Goal: Navigation & Orientation: Understand site structure

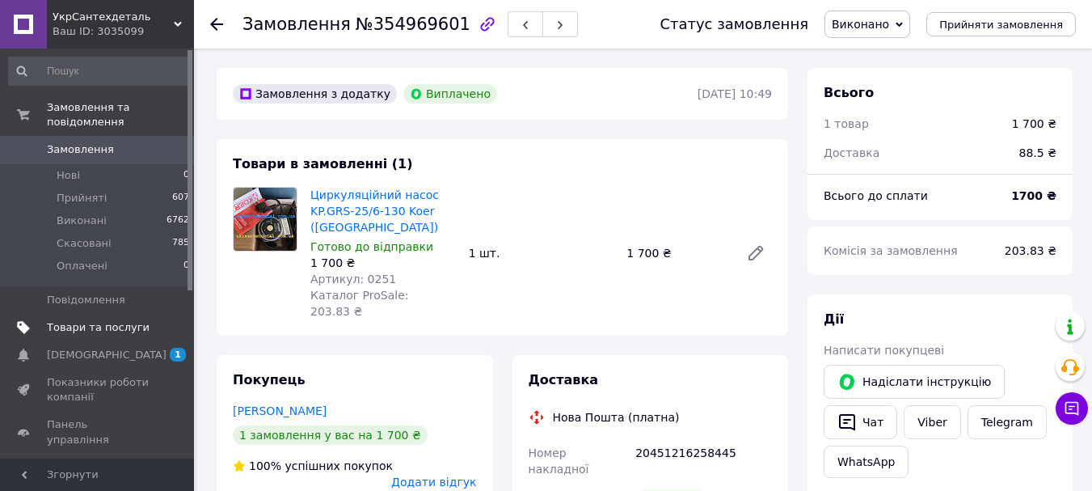
click at [92, 325] on link "Товари та послуги" at bounding box center [99, 327] width 199 height 27
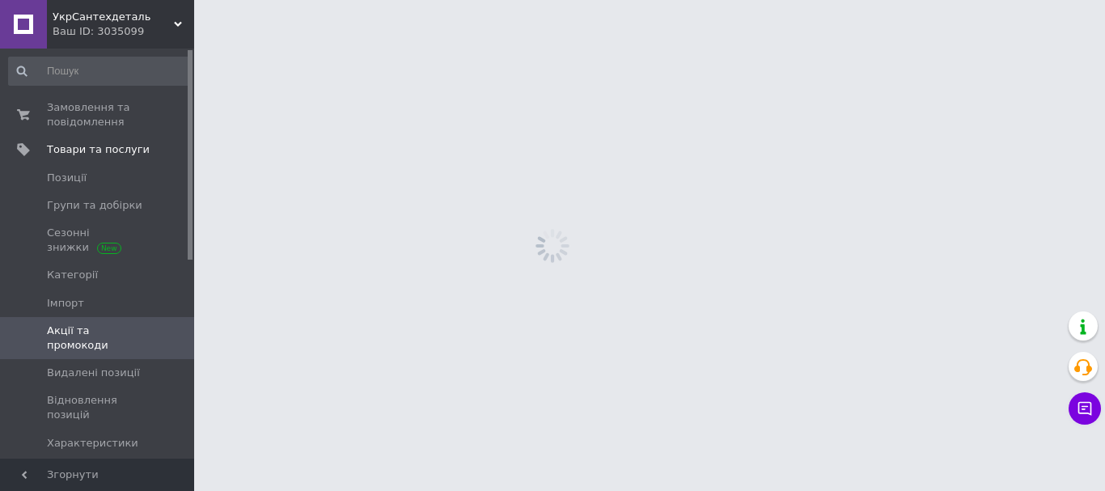
click at [116, 436] on span "Характеристики" at bounding box center [92, 443] width 91 height 15
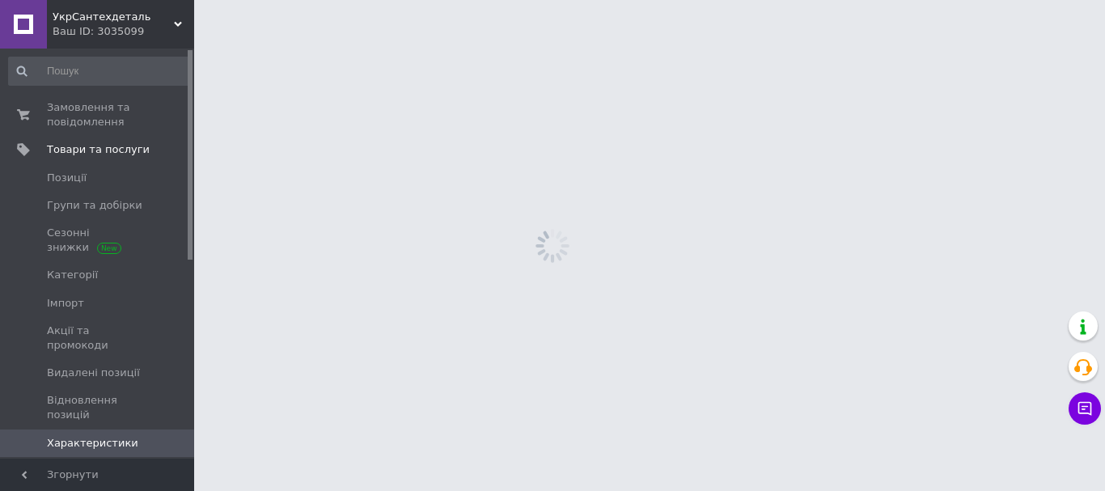
click at [105, 457] on link "[DEMOGRAPHIC_DATA] 1 0" at bounding box center [99, 470] width 199 height 27
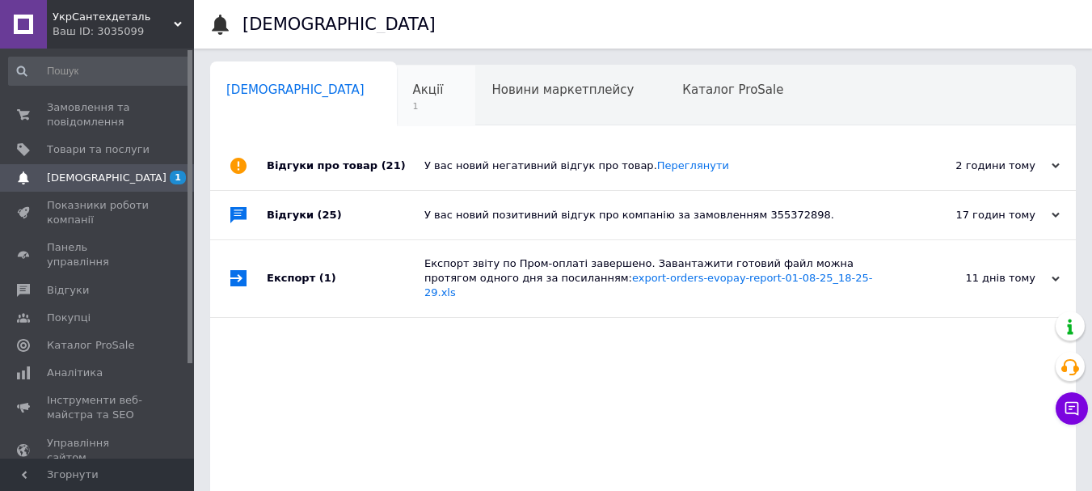
click at [397, 99] on div "Акції 1" at bounding box center [436, 95] width 79 height 61
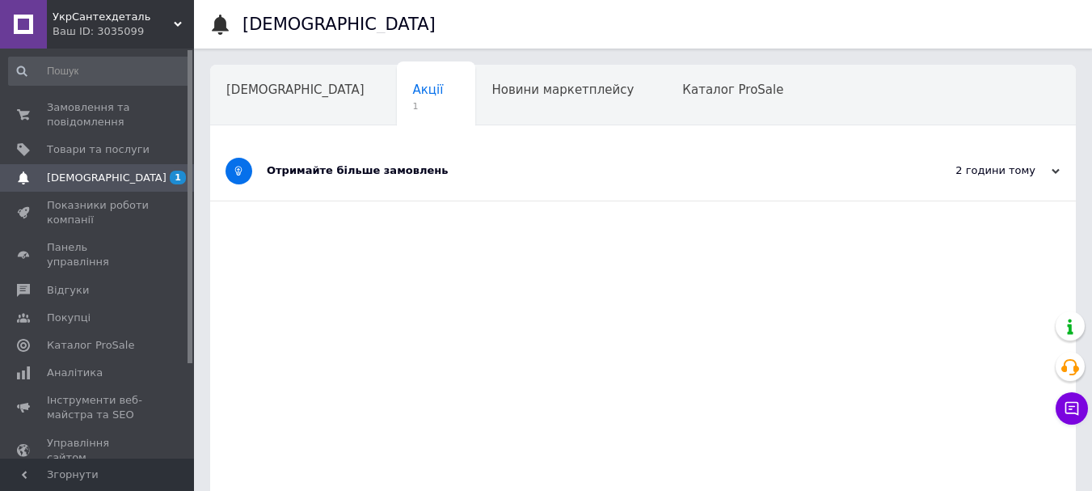
click at [437, 165] on div "Отримайте більше замовлень" at bounding box center [583, 170] width 632 height 15
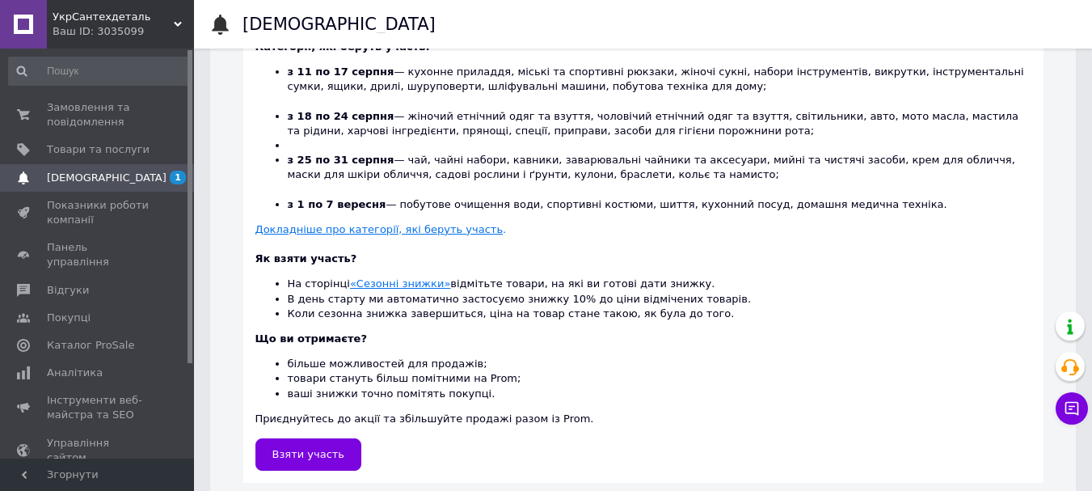
scroll to position [480, 0]
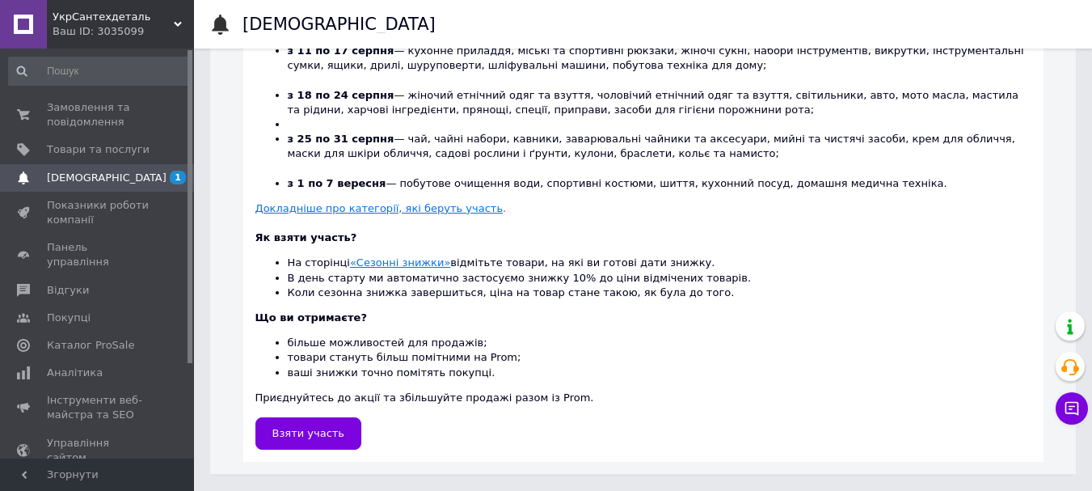
click at [513, 223] on div at bounding box center [644, 223] width 776 height 15
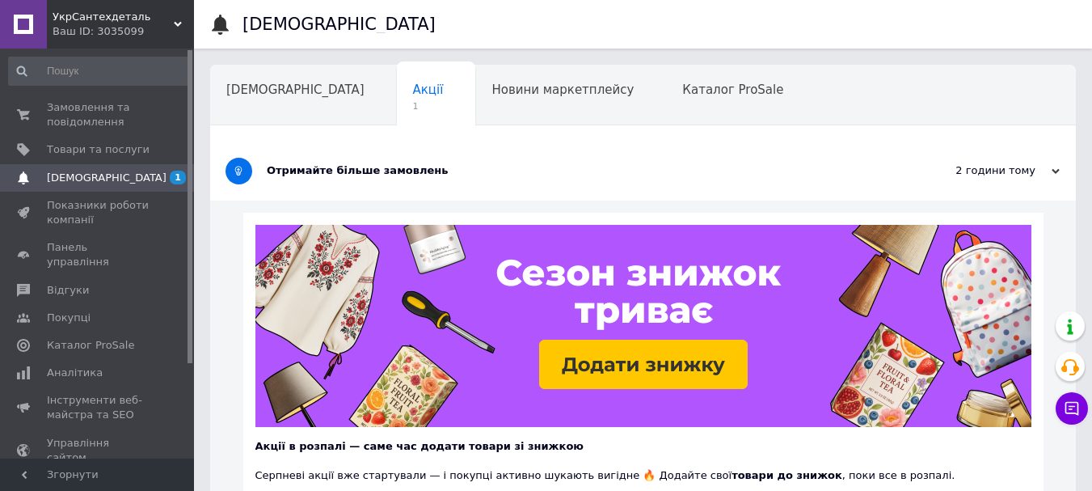
click at [85, 176] on span "[DEMOGRAPHIC_DATA]" at bounding box center [107, 178] width 120 height 15
